Goal: Task Accomplishment & Management: Manage account settings

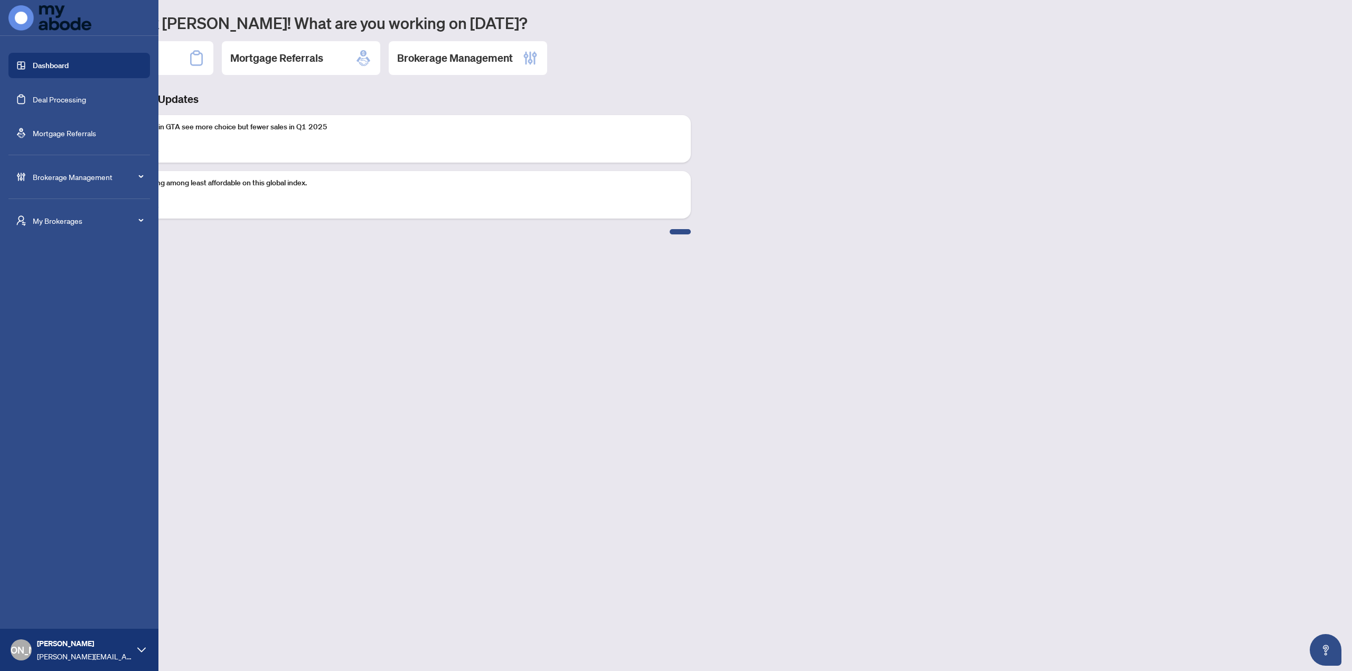
click at [37, 175] on span "Brokerage Management" at bounding box center [88, 177] width 110 height 12
click at [49, 386] on link "Manage Agents" at bounding box center [48, 384] width 52 height 10
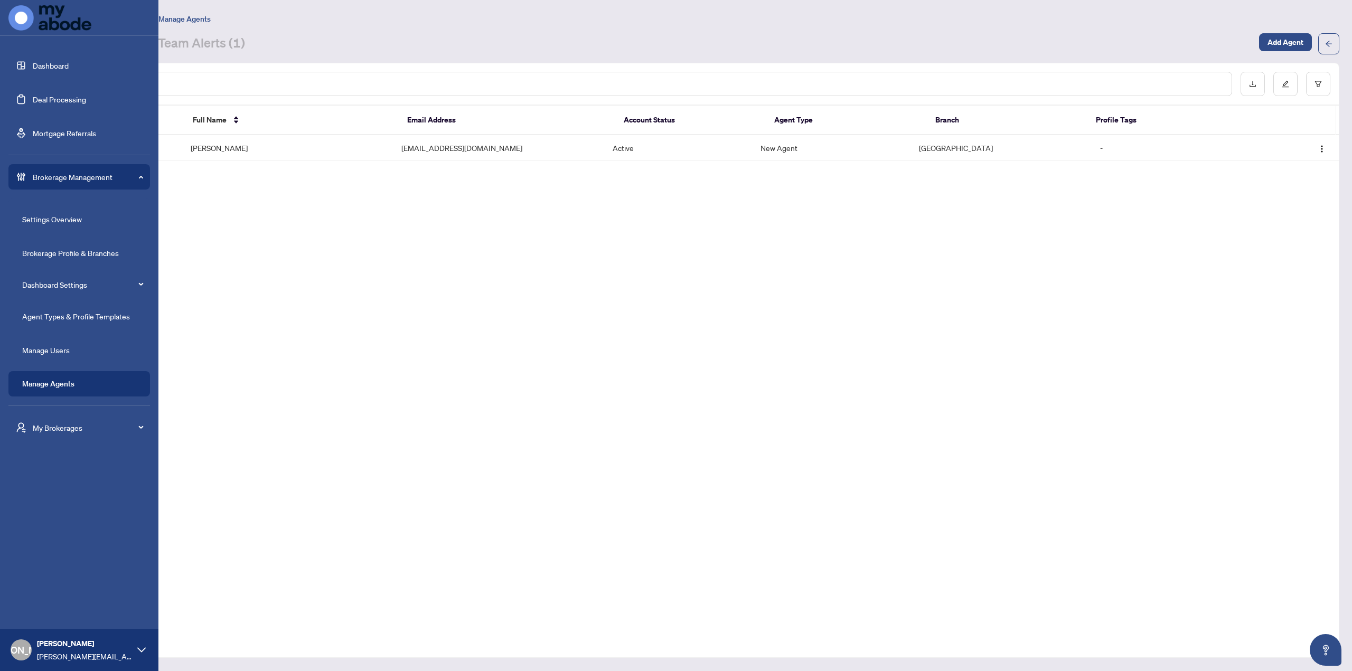
click at [54, 419] on div "My Brokerages" at bounding box center [79, 427] width 142 height 25
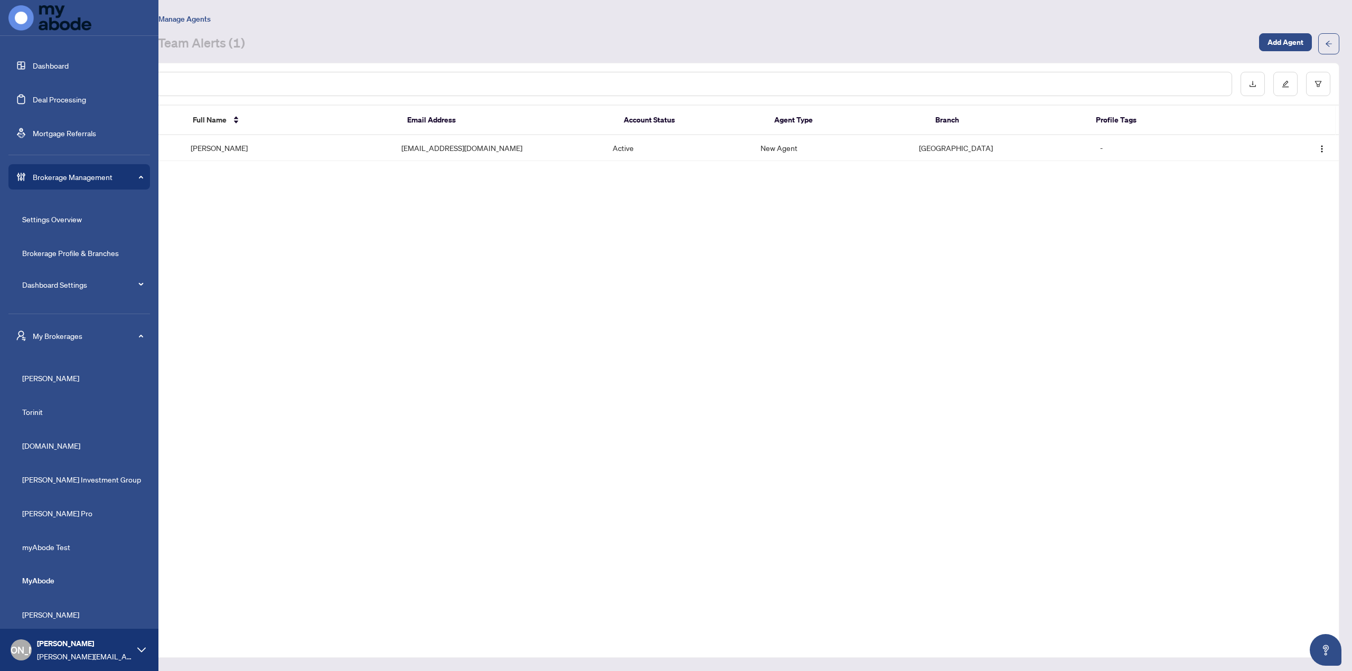
click at [62, 551] on span "myAbode Test" at bounding box center [82, 547] width 120 height 12
